Goal: Task Accomplishment & Management: Manage account settings

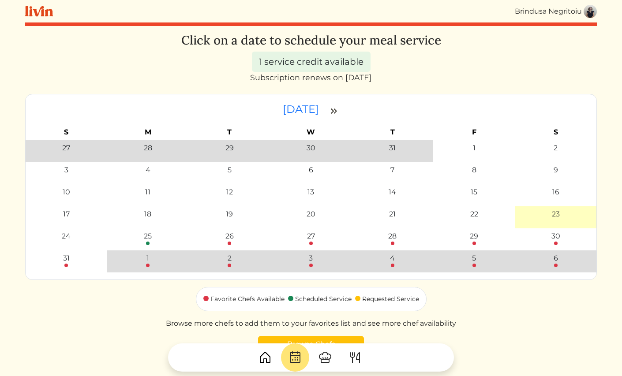
click at [592, 14] on img at bounding box center [590, 11] width 13 height 13
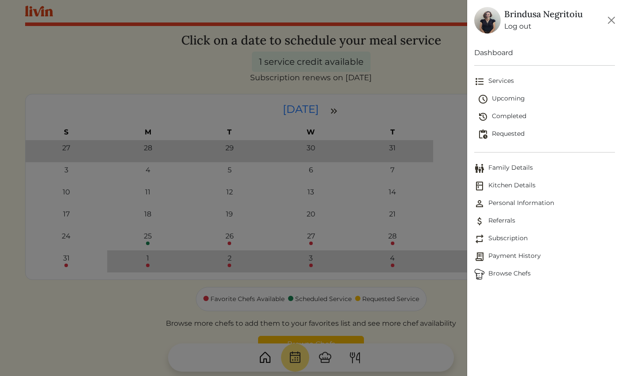
click at [515, 169] on span "Family Details" at bounding box center [544, 168] width 141 height 11
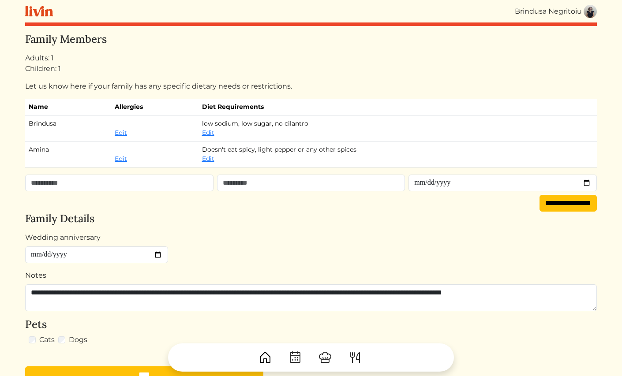
click at [579, 8] on div "Brindusa Negritoiu" at bounding box center [548, 11] width 67 height 11
click at [592, 12] on img at bounding box center [590, 11] width 13 height 13
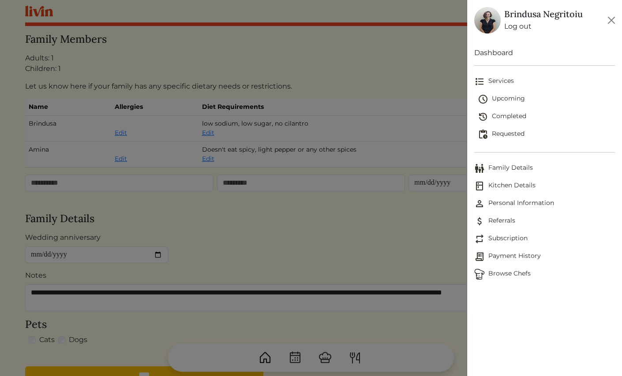
click at [512, 199] on span "Personal Information" at bounding box center [544, 204] width 141 height 11
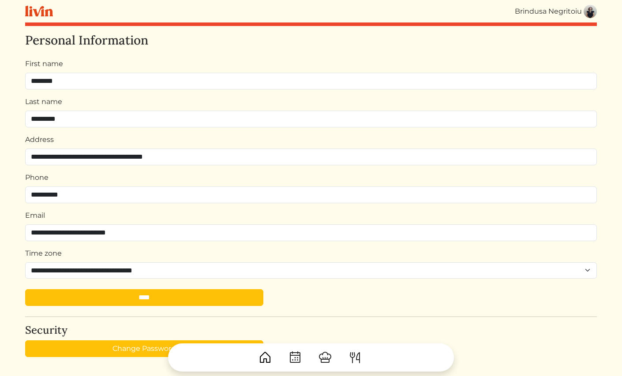
click at [592, 13] on img at bounding box center [590, 11] width 13 height 13
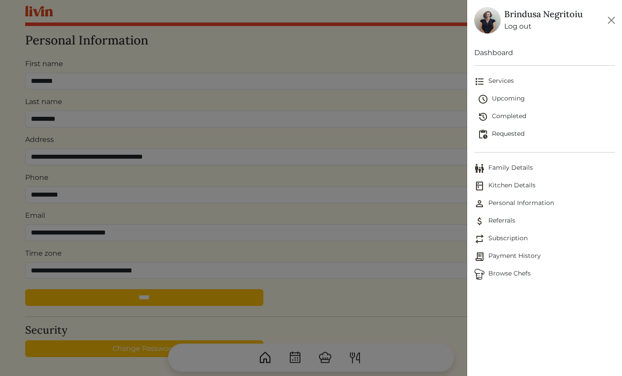
click at [497, 222] on span "Referrals" at bounding box center [544, 221] width 141 height 11
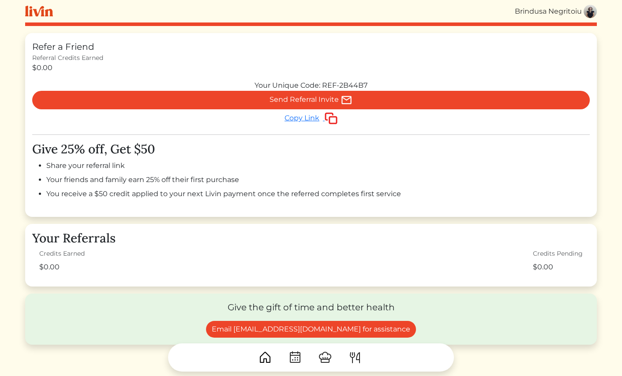
click at [585, 12] on img at bounding box center [590, 11] width 13 height 13
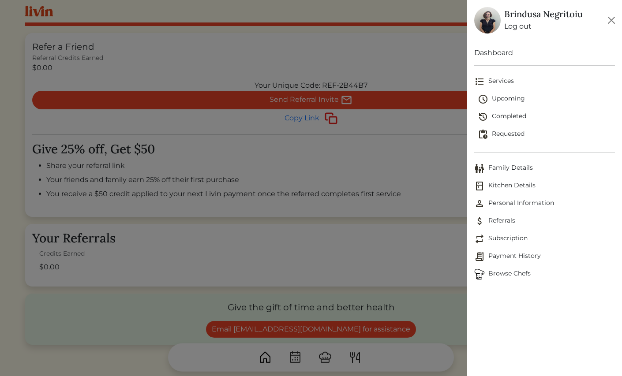
click at [517, 239] on span "Subscription" at bounding box center [544, 239] width 141 height 11
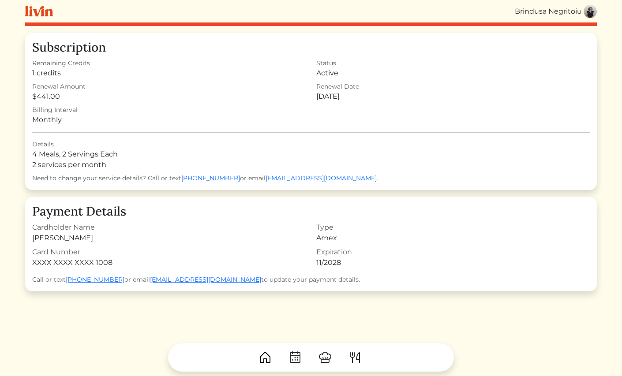
click at [588, 17] on img at bounding box center [590, 11] width 13 height 13
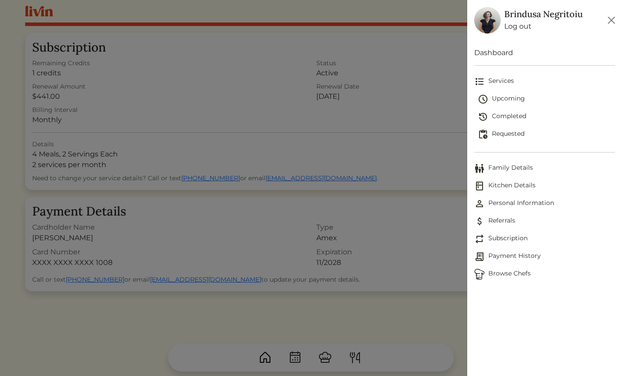
click at [491, 204] on span "Personal Information" at bounding box center [544, 204] width 141 height 11
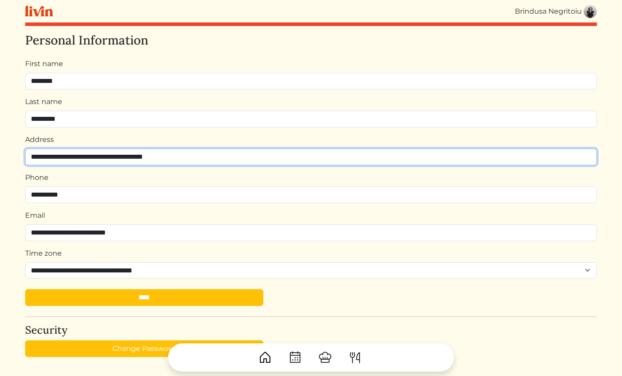
click at [118, 164] on body "Brindusa Negritoiu Brindusa Negritoiu Log out Dashboard Services Upcoming Compl…" at bounding box center [311, 188] width 582 height 376
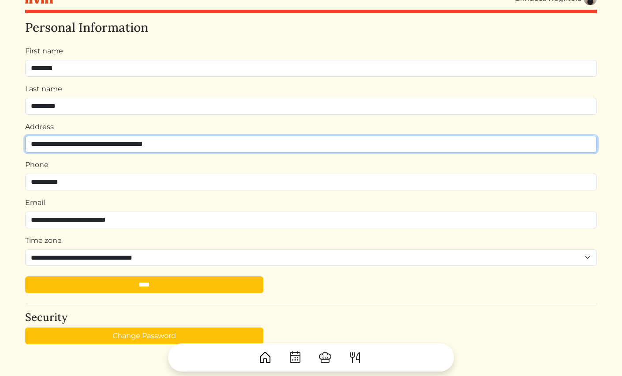
scroll to position [31, 0]
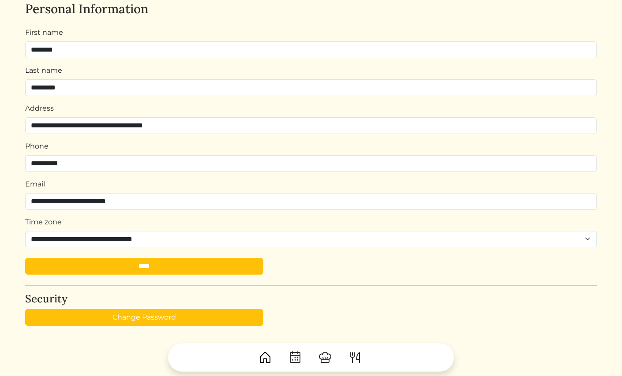
click at [190, 69] on div "Last name *********" at bounding box center [311, 80] width 572 height 31
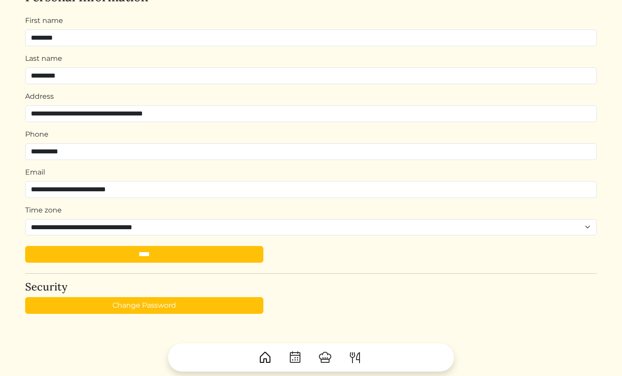
scroll to position [0, 0]
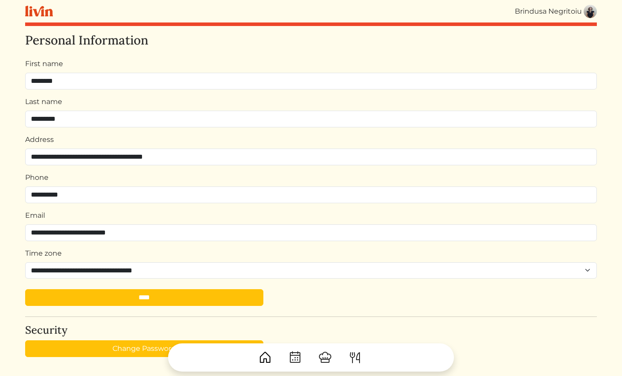
click at [588, 9] on img at bounding box center [590, 11] width 13 height 13
